Goal: Find contact information: Find contact information

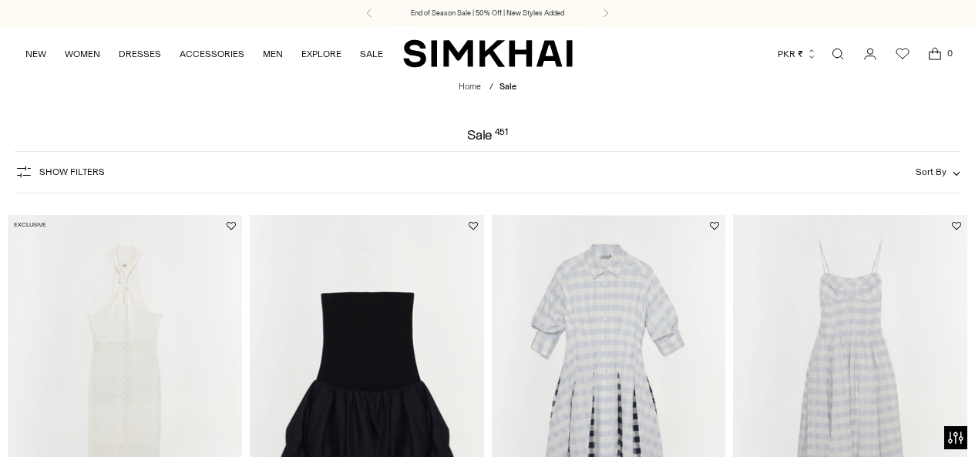
scroll to position [7824, 0]
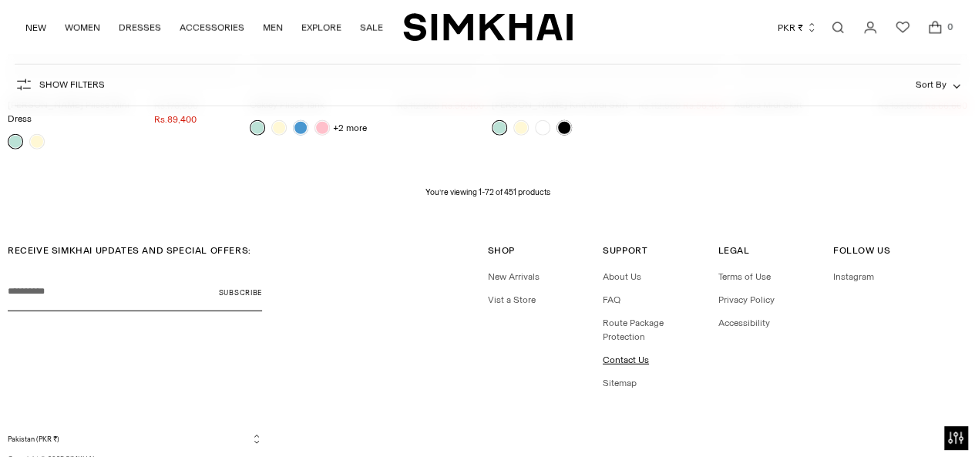
click at [623, 355] on link "Contact Us" at bounding box center [626, 360] width 46 height 11
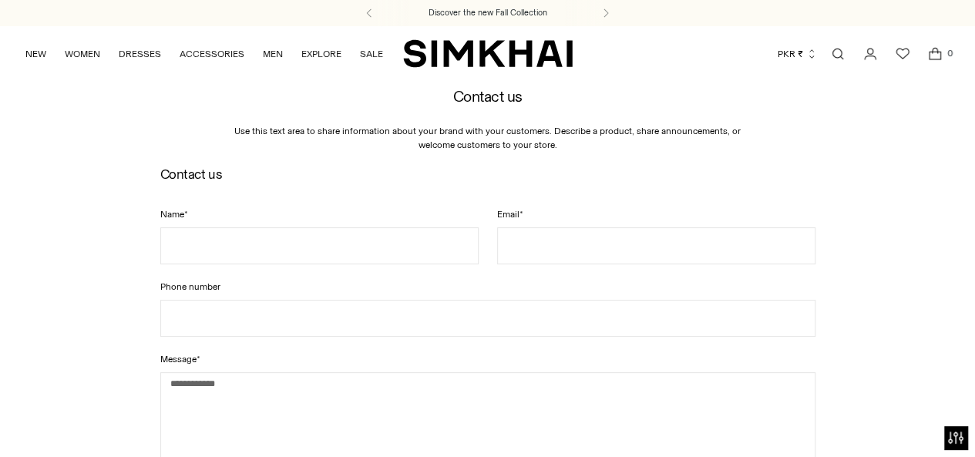
click at [419, 193] on div "Contact us Name * Email * Phone number Message * Submit This site is protected …" at bounding box center [487, 380] width 655 height 426
